Goal: Communication & Community: Answer question/provide support

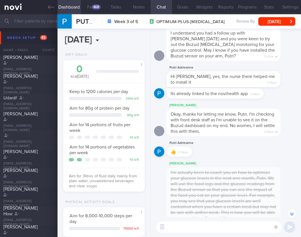
scroll to position [-248, 0]
click at [33, 23] on input "text" at bounding box center [150, 21] width 301 height 14
click at [36, 27] on input "text" at bounding box center [150, 21] width 301 height 14
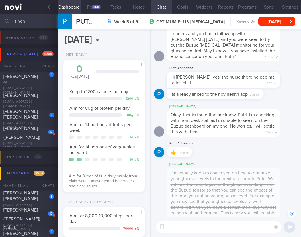
type input "singh"
click at [34, 141] on div "12 [PERSON_NAME] ([PERSON_NAME]) [EMAIL_ADDRESS][DOMAIN_NAME]" at bounding box center [29, 137] width 58 height 25
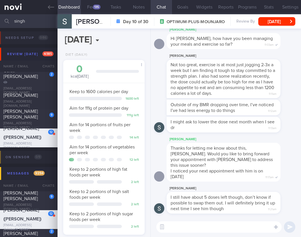
click at [225, 230] on textarea at bounding box center [219, 226] width 125 height 11
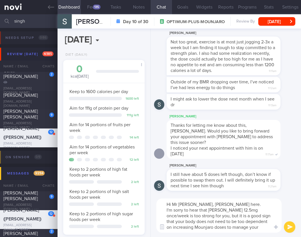
type textarea "Hi Mr [PERSON_NAME], [PERSON_NAME] here. I'm sorry to hear that [PERSON_NAME] 1…"
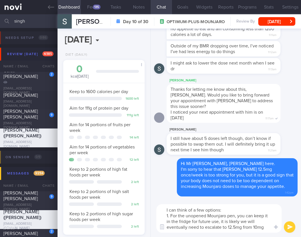
click at [165, 209] on textarea "I can think of a few options: 1. For the unopened Mounjaro pen, you can keep it…" at bounding box center [219, 218] width 125 height 29
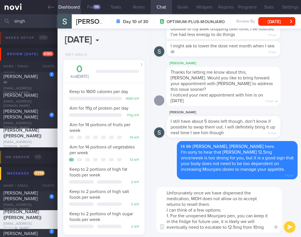
drag, startPoint x: 179, startPoint y: 194, endPoint x: 205, endPoint y: 214, distance: 32.8
click at [179, 194] on textarea "Unforunately once we have dispensed the medication, MOH does not allow us to ac…" at bounding box center [219, 210] width 125 height 46
click at [206, 211] on textarea "Unfortunately once we have dispensed the medication, MOH does not allow us to a…" at bounding box center [219, 210] width 125 height 46
drag, startPoint x: 240, startPoint y: 221, endPoint x: 265, endPoint y: 226, distance: 26.4
click at [265, 226] on textarea "Unfortunately once we have dispensed the medication, MOH does not allow us to a…" at bounding box center [219, 210] width 125 height 46
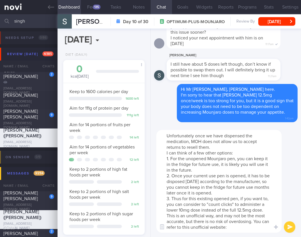
paste textarea "[URL][DOMAIN_NAME]"
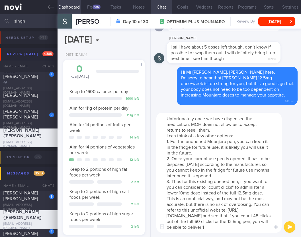
scroll to position [5, 0]
drag, startPoint x: 231, startPoint y: 129, endPoint x: 170, endPoint y: 133, distance: 61.7
click at [170, 133] on textarea "Unfortunately once we have dispensed the medication, MOH does not allow us to a…" at bounding box center [219, 173] width 125 height 120
type textarea "Unfortunately once we have dispensed the medication, MOH does not allow us to a…"
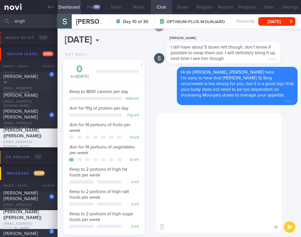
scroll to position [0, 0]
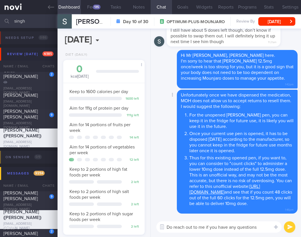
type textarea "Do reach out to me if you have any questions."
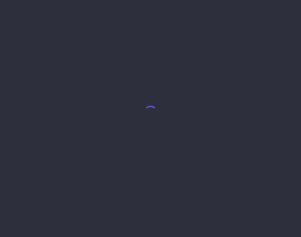
select select "5"
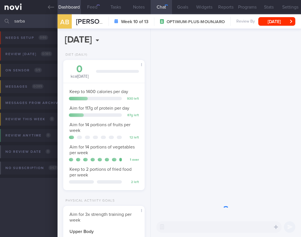
scroll to position [42, 67]
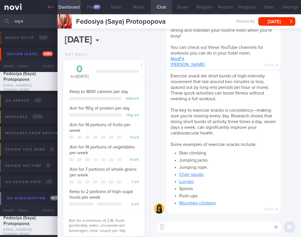
select select "6"
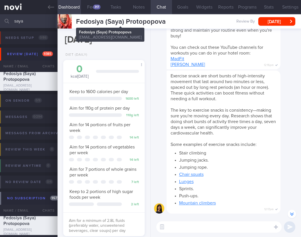
scroll to position [-208, 0]
